Goal: Information Seeking & Learning: Find specific fact

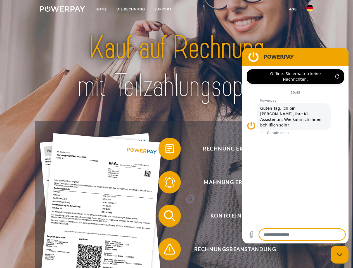
click at [62, 10] on img at bounding box center [62, 9] width 45 height 6
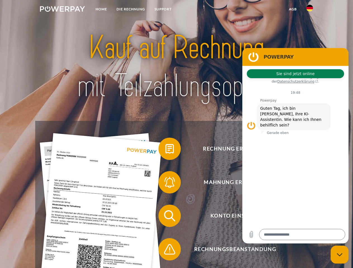
click at [309, 10] on img at bounding box center [309, 8] width 7 height 7
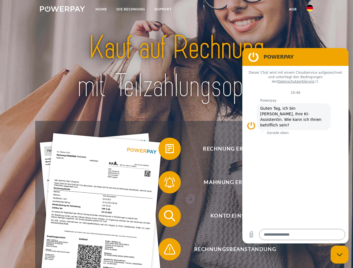
click at [292, 9] on link "agb" at bounding box center [292, 9] width 17 height 10
click at [165, 150] on span at bounding box center [161, 149] width 28 height 28
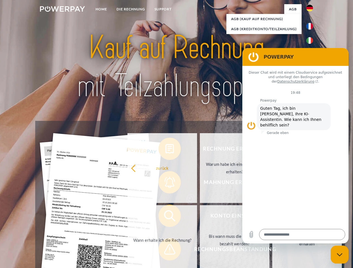
click at [165, 183] on div "Rechnung erhalten? Mahnung erhalten? Konto einsehen" at bounding box center [176, 232] width 282 height 223
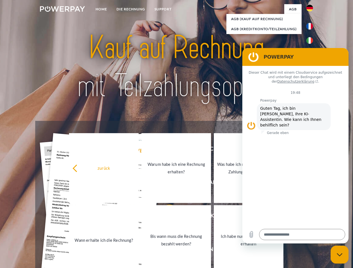
click at [165, 217] on link "Bis wann muss die Rechnung bezahlt werden?" at bounding box center [176, 240] width 70 height 70
click at [165, 250] on span at bounding box center [161, 249] width 28 height 28
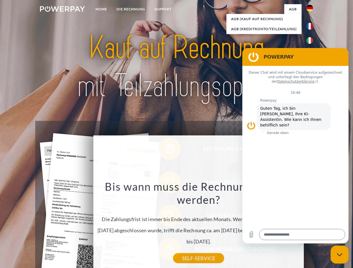
click at [339, 255] on icon "Messaging-Fenster schließen" at bounding box center [339, 255] width 6 height 4
type textarea "*"
